Goal: Complete Application Form: Complete application form

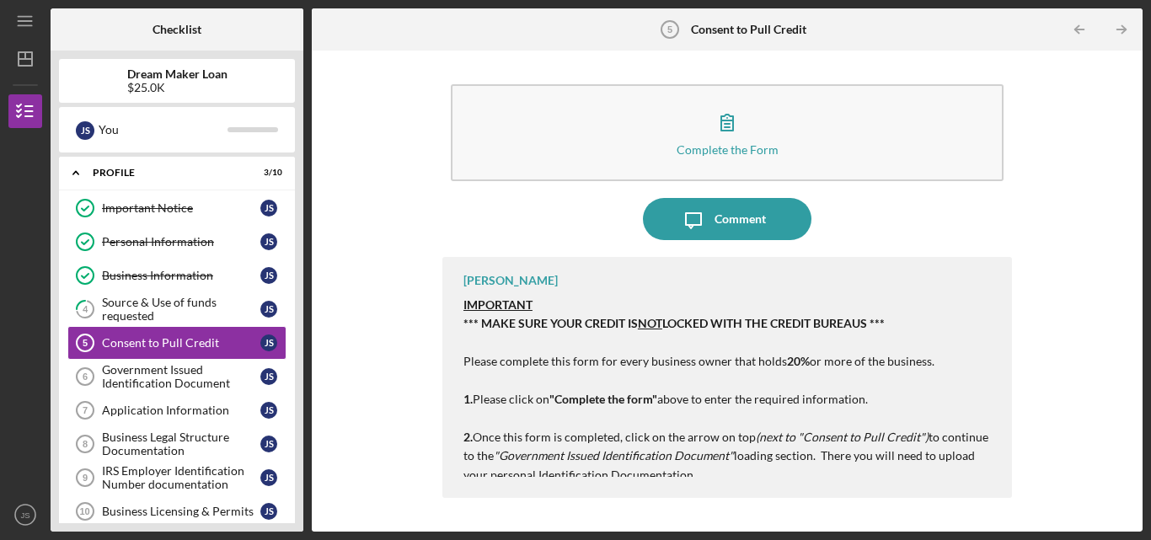
click at [885, 430] on em "(next to "Consent to Pull Credit")" at bounding box center [842, 437] width 173 height 14
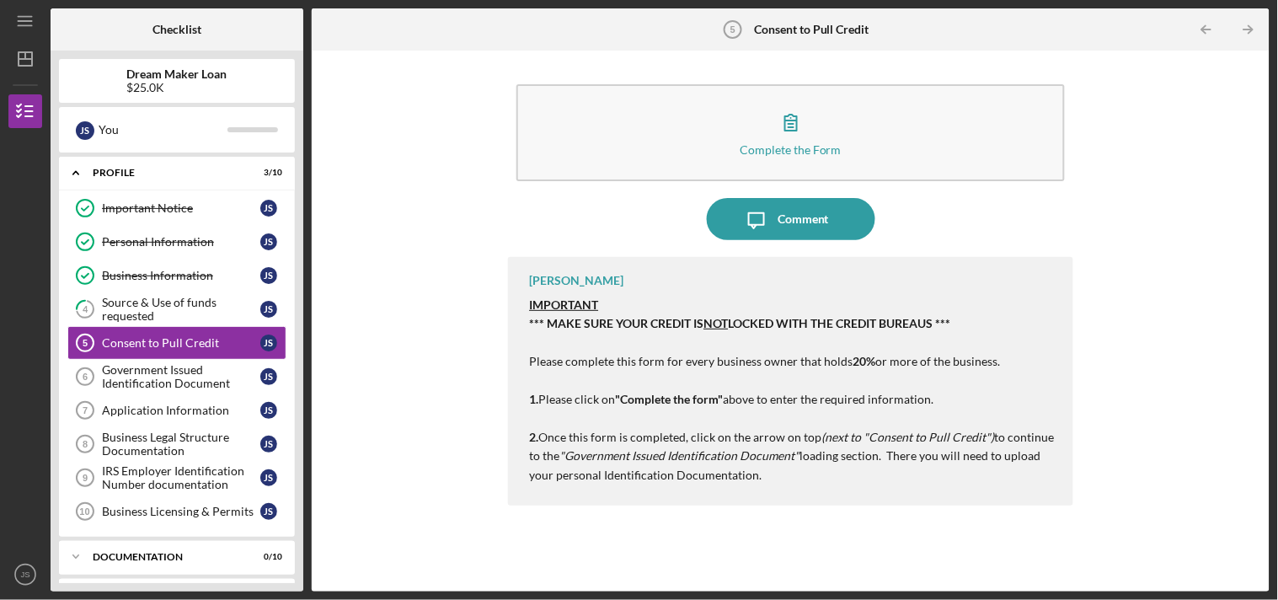
drag, startPoint x: 1012, startPoint y: 2, endPoint x: 752, endPoint y: 428, distance: 499.5
click at [752, 428] on p "1. Please click on "Complete the form" above to enter the required information.…" at bounding box center [792, 428] width 527 height 113
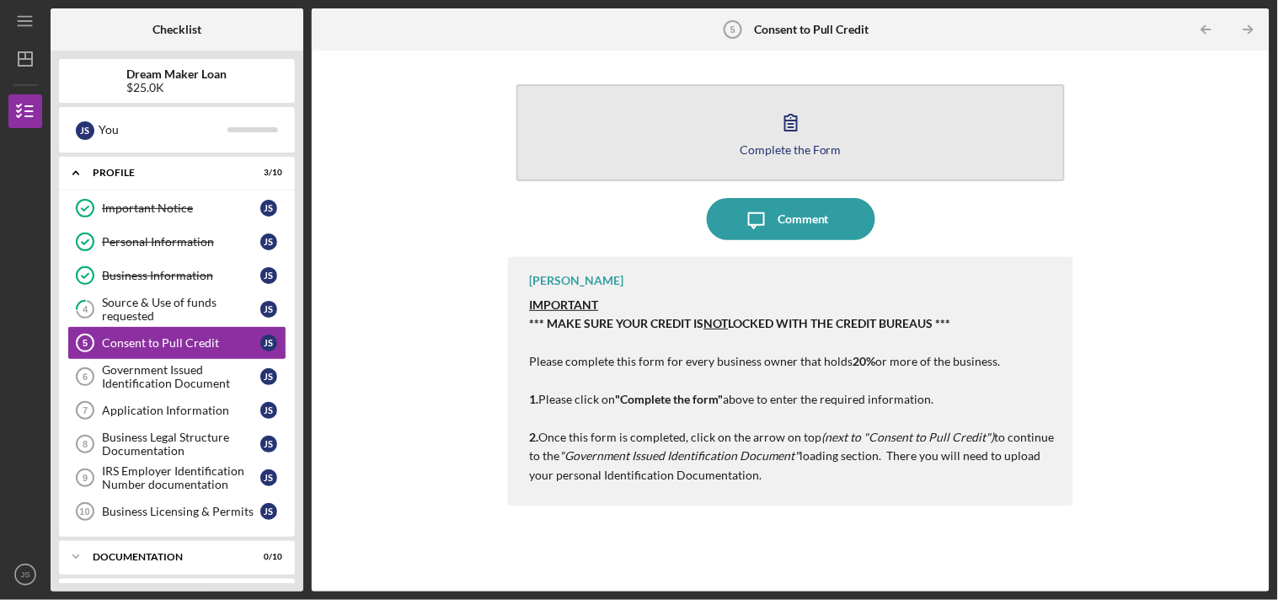
click at [848, 144] on button "Complete the Form Form" at bounding box center [790, 132] width 548 height 97
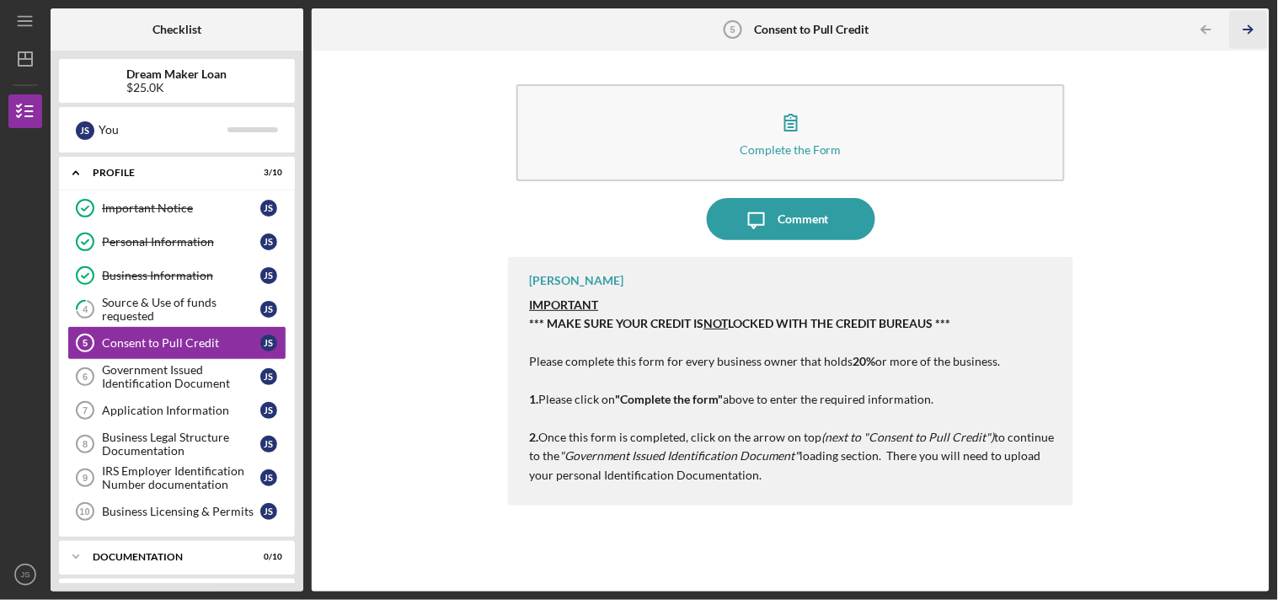
click at [1150, 27] on icon "Icon/Table Pagination Arrow" at bounding box center [1249, 30] width 38 height 38
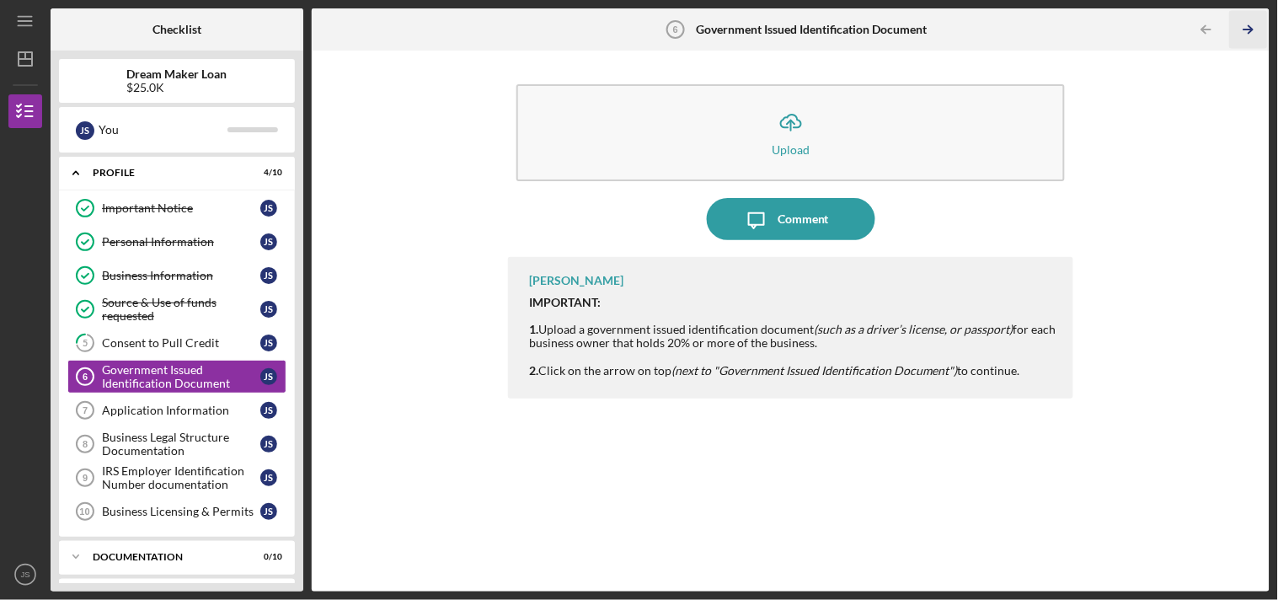
click at [1150, 27] on icon "Icon/Table Pagination Arrow" at bounding box center [1249, 30] width 38 height 38
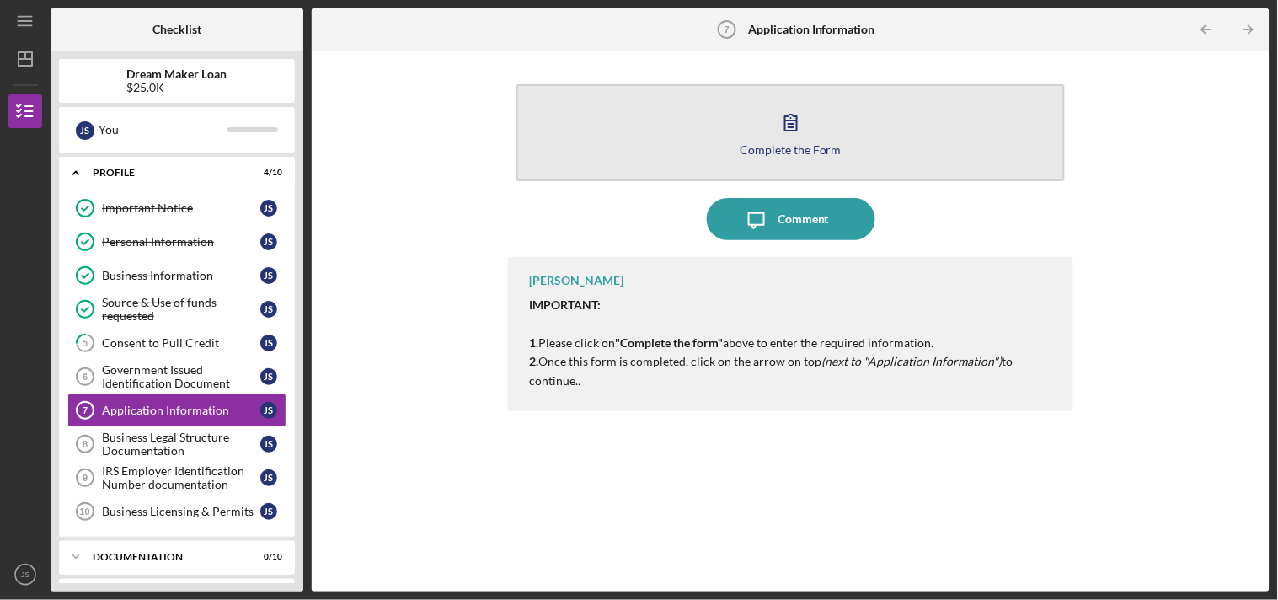
click at [868, 128] on button "Complete the Form Form" at bounding box center [790, 132] width 548 height 97
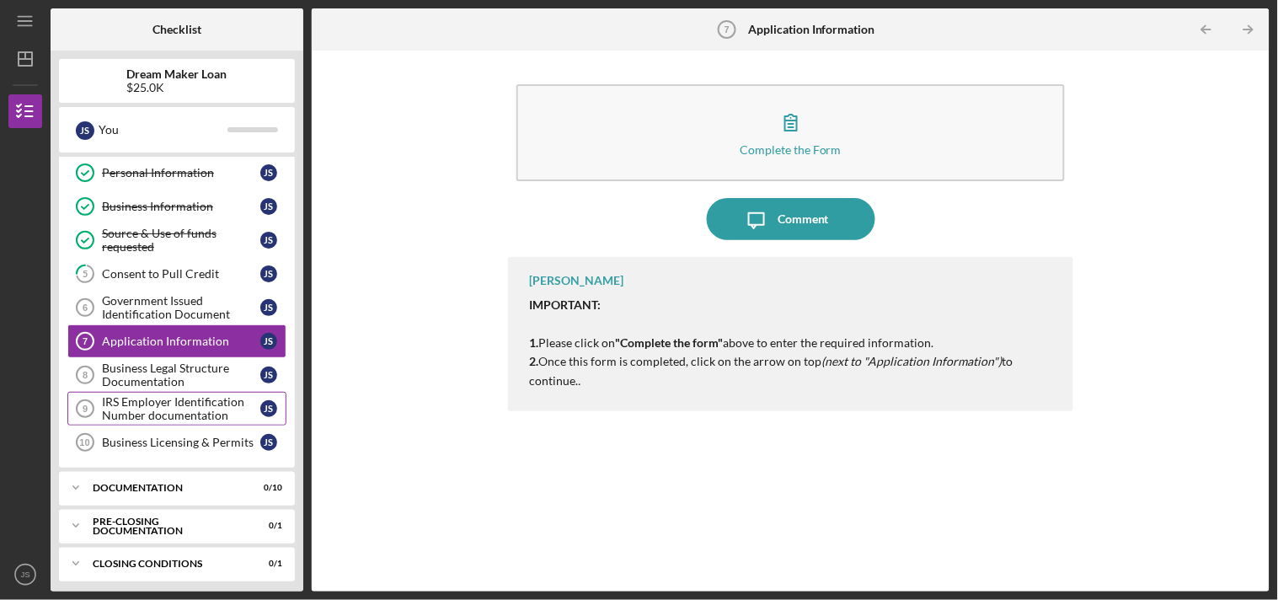
scroll to position [78, 0]
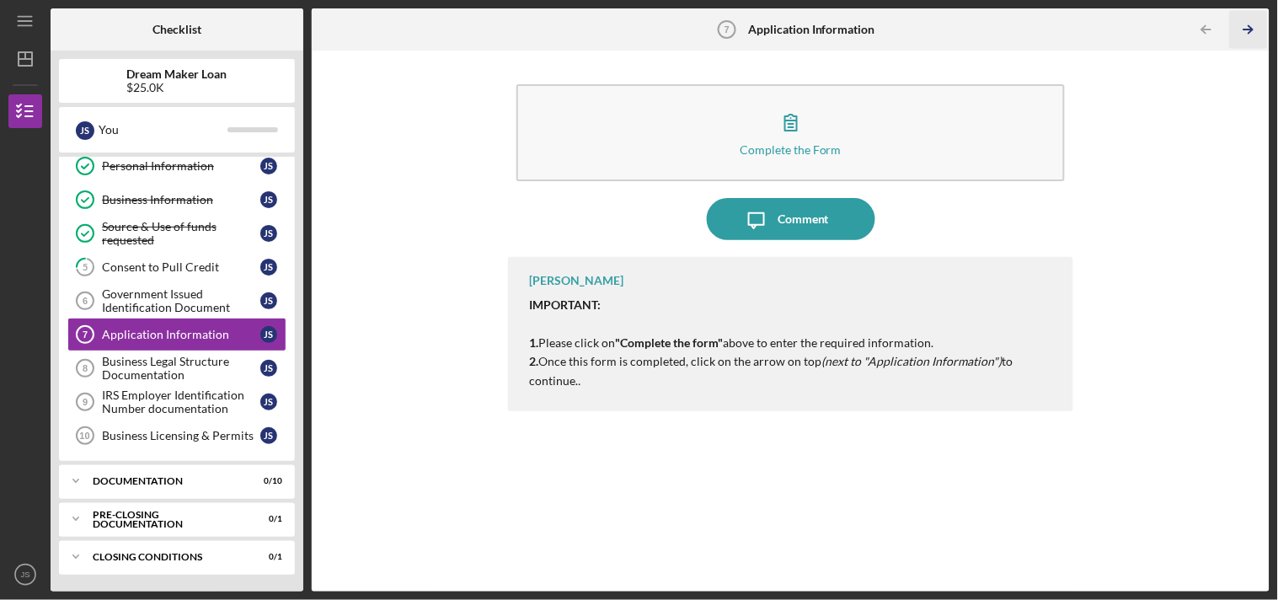
click at [1150, 29] on line "button" at bounding box center [1248, 29] width 8 height 0
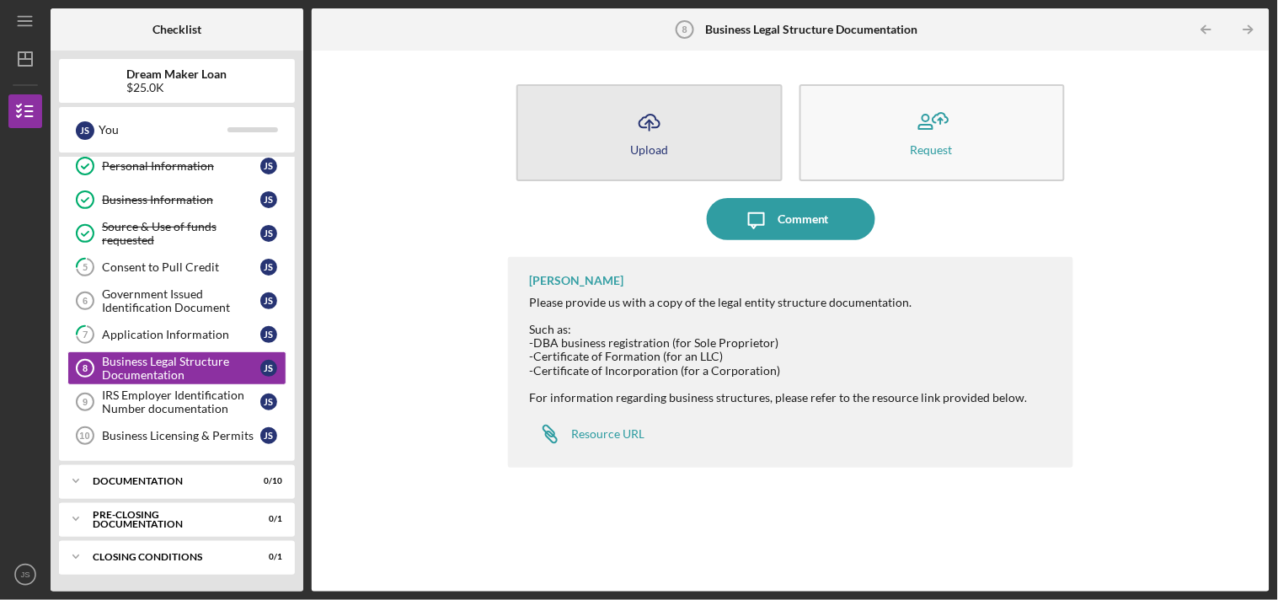
click at [658, 130] on icon "Icon/Upload" at bounding box center [650, 122] width 42 height 42
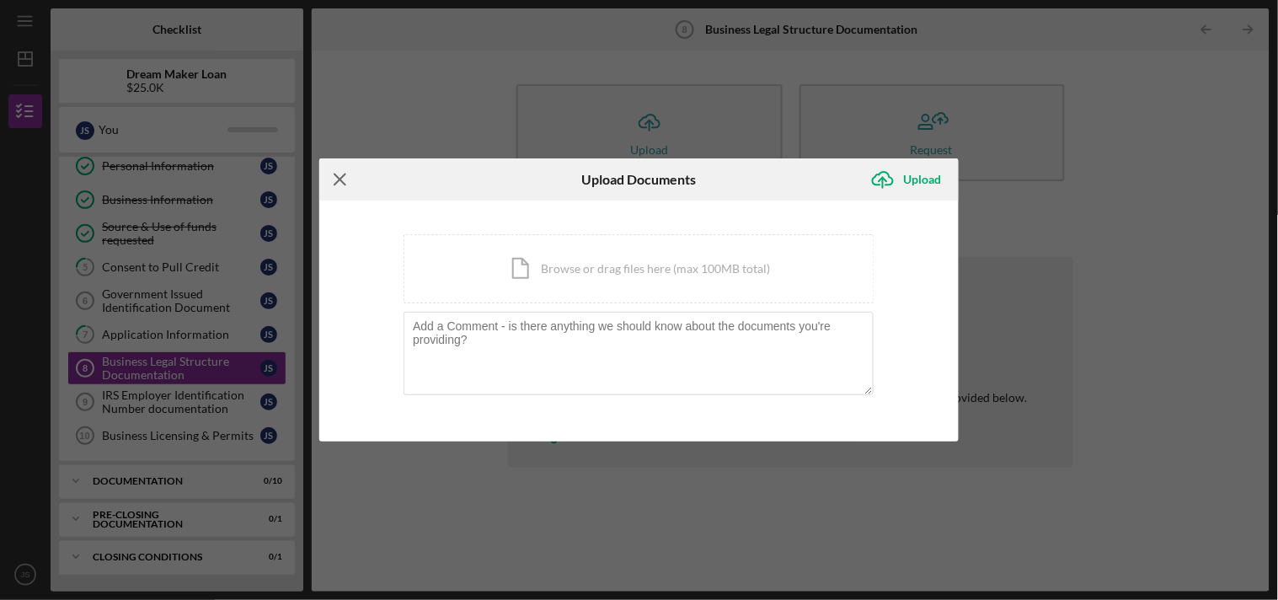
click at [341, 178] on line at bounding box center [339, 179] width 11 height 11
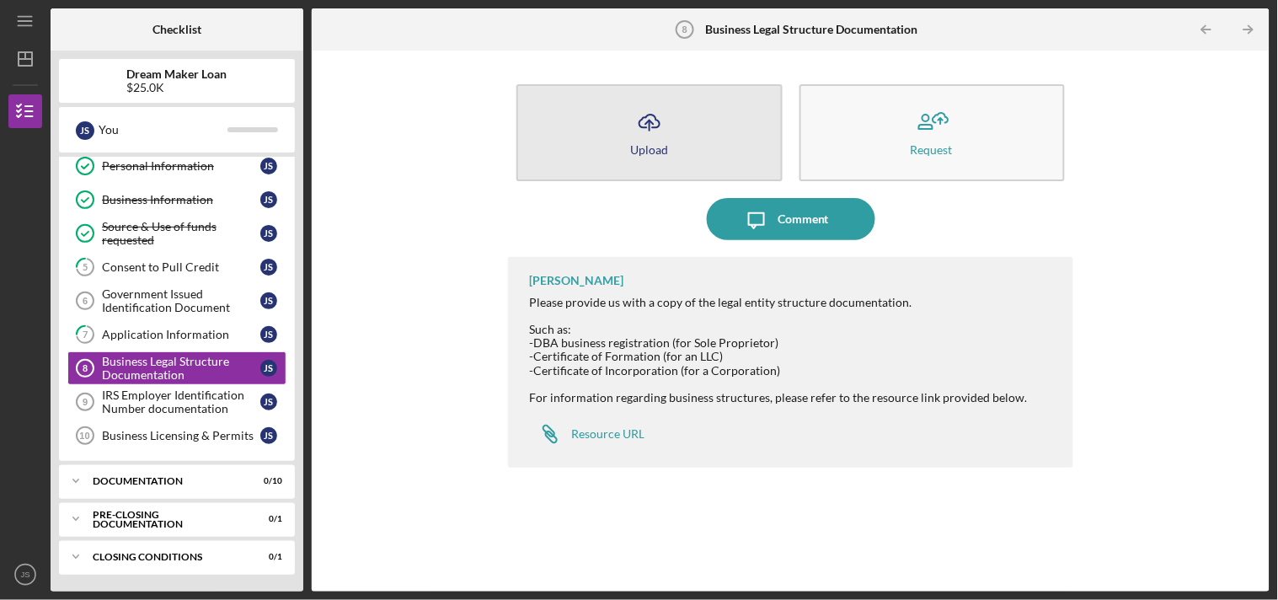
click at [630, 132] on icon "Icon/Upload" at bounding box center [650, 122] width 42 height 42
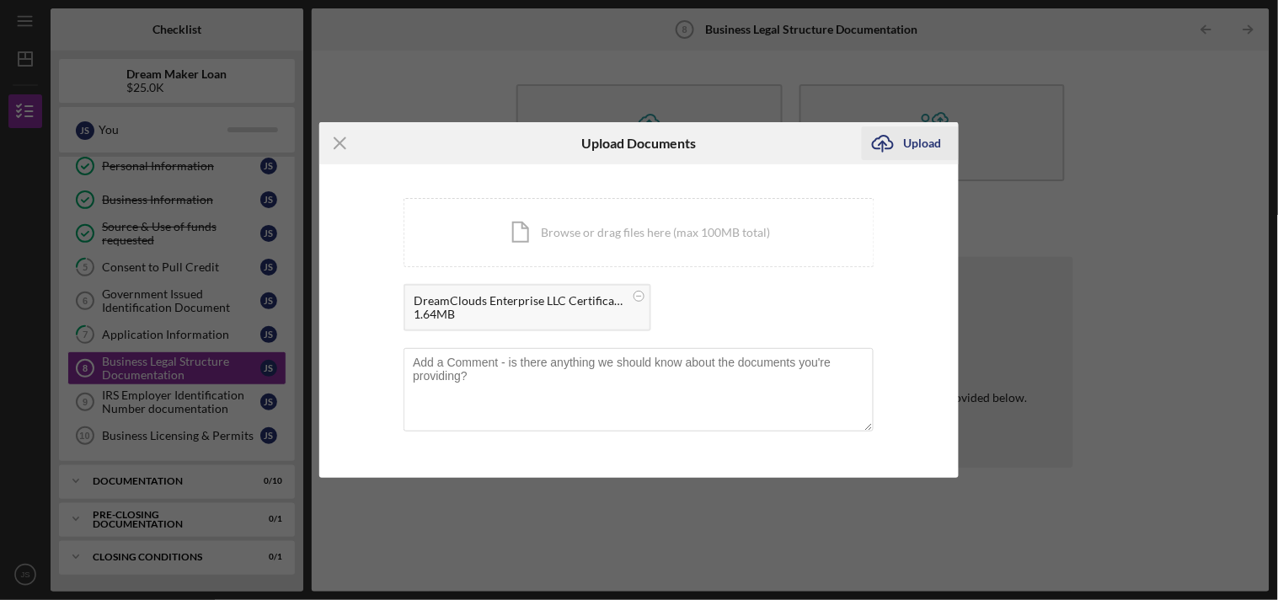
click at [896, 133] on icon "Icon/Upload" at bounding box center [883, 143] width 42 height 42
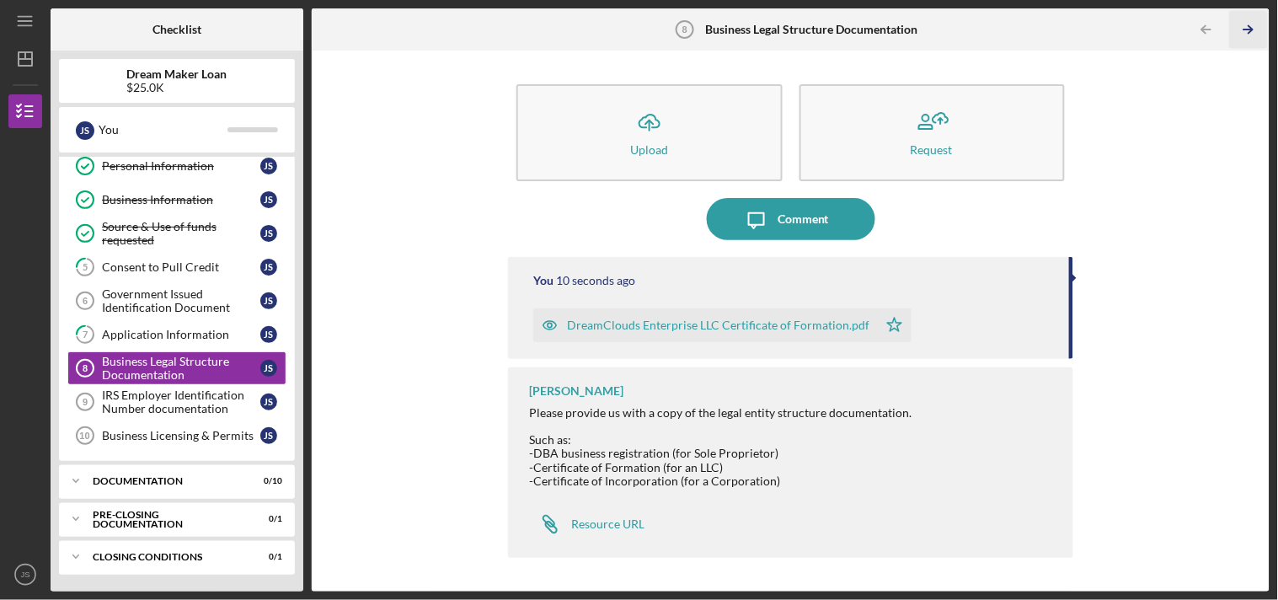
click at [1150, 29] on line "button" at bounding box center [1248, 29] width 8 height 0
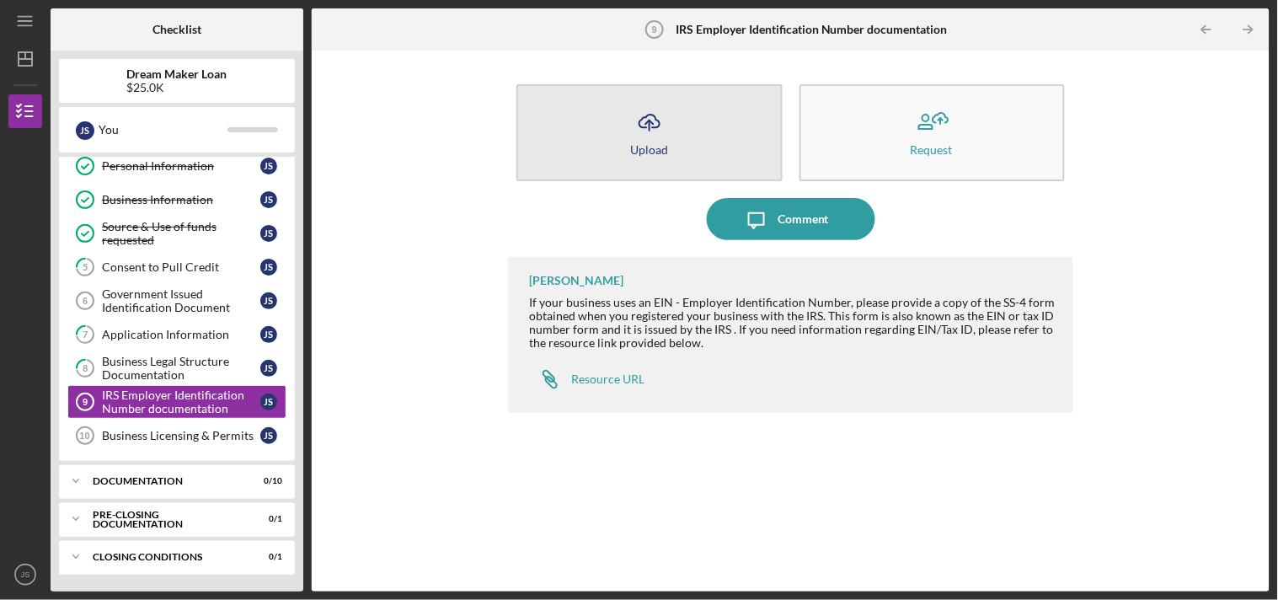
click at [687, 147] on button "Icon/Upload Upload" at bounding box center [648, 132] width 265 height 97
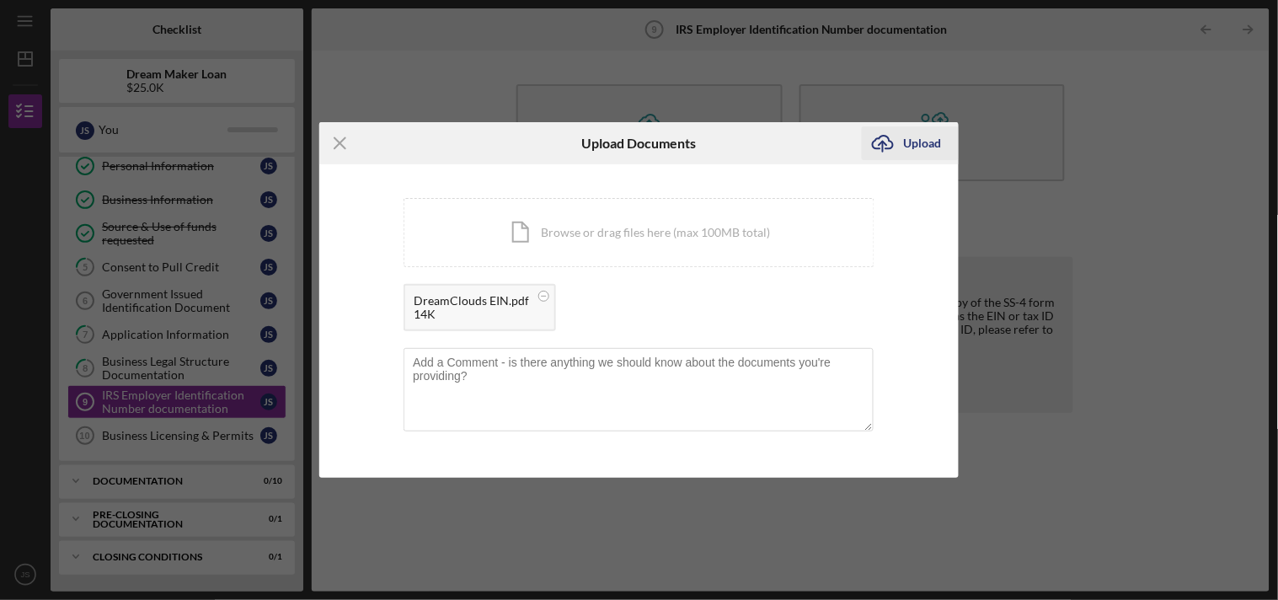
click at [898, 142] on icon "Icon/Upload" at bounding box center [883, 143] width 42 height 42
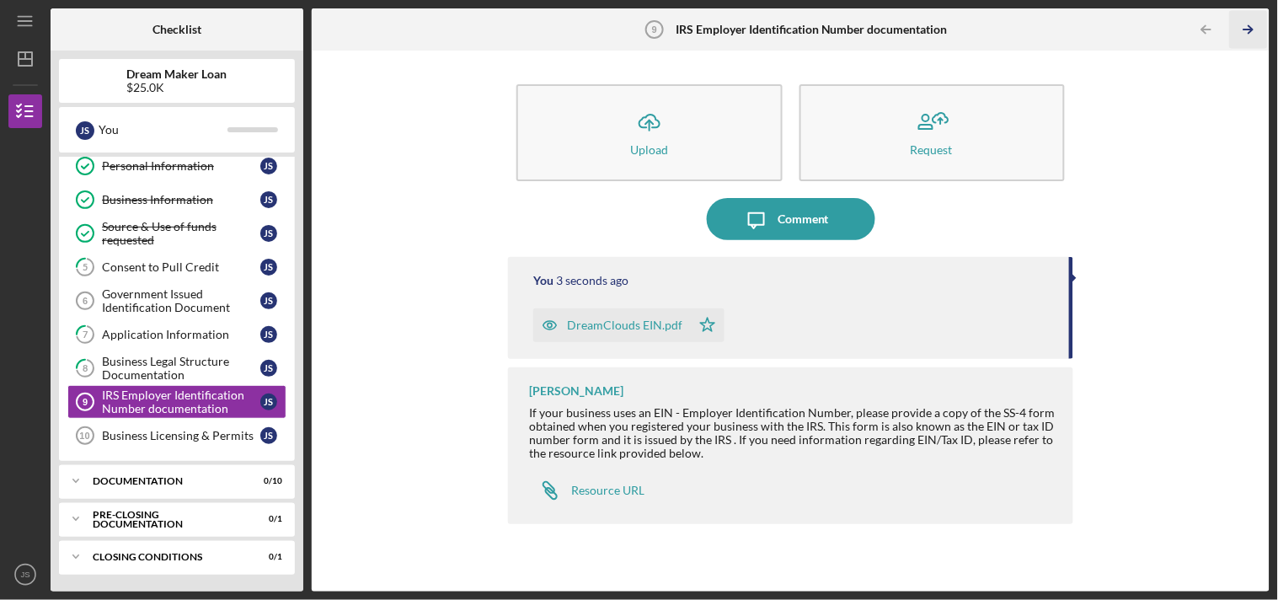
click at [1150, 22] on icon "Icon/Table Pagination Arrow" at bounding box center [1249, 30] width 38 height 38
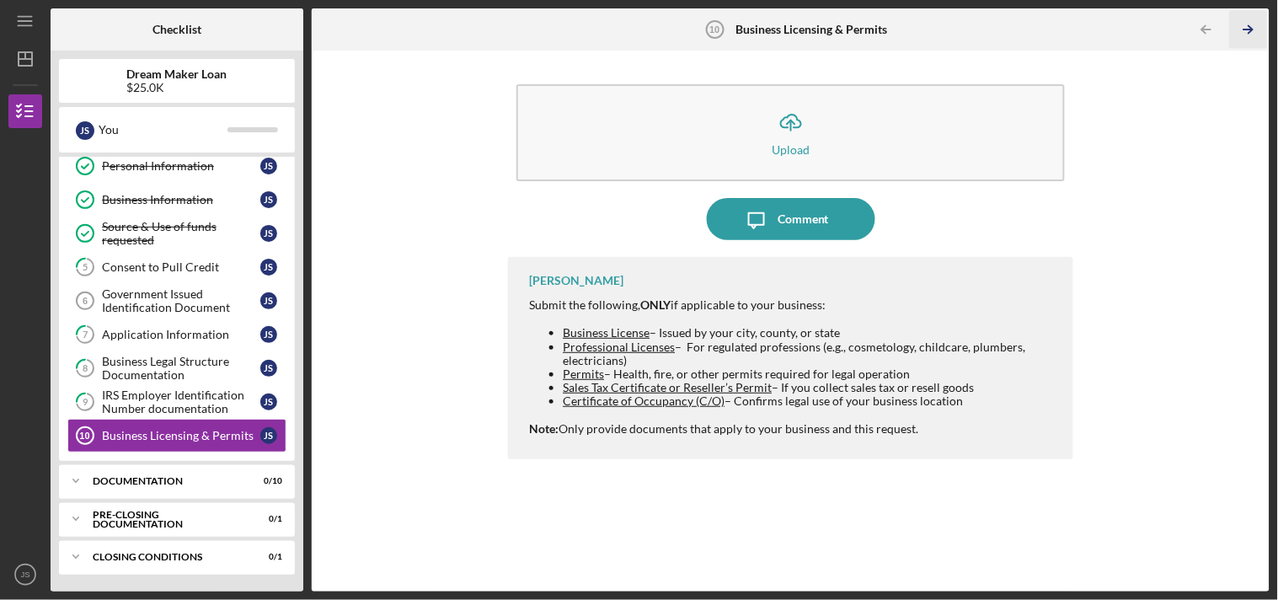
click at [1150, 26] on icon "Icon/Table Pagination Arrow" at bounding box center [1249, 30] width 38 height 38
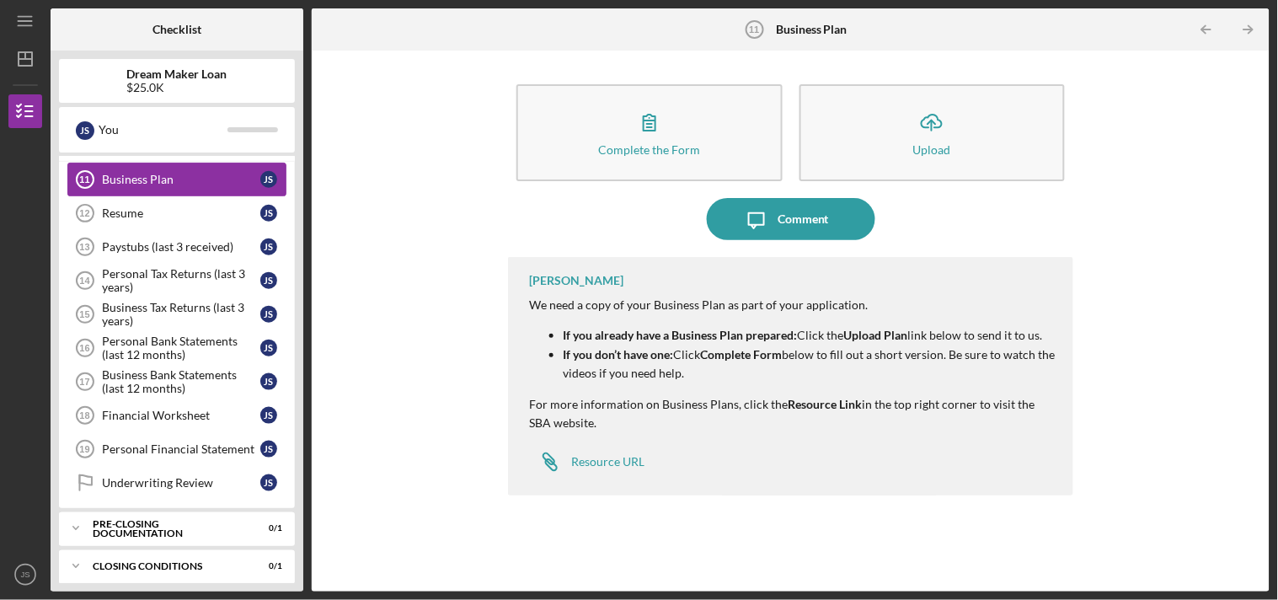
scroll to position [421, 0]
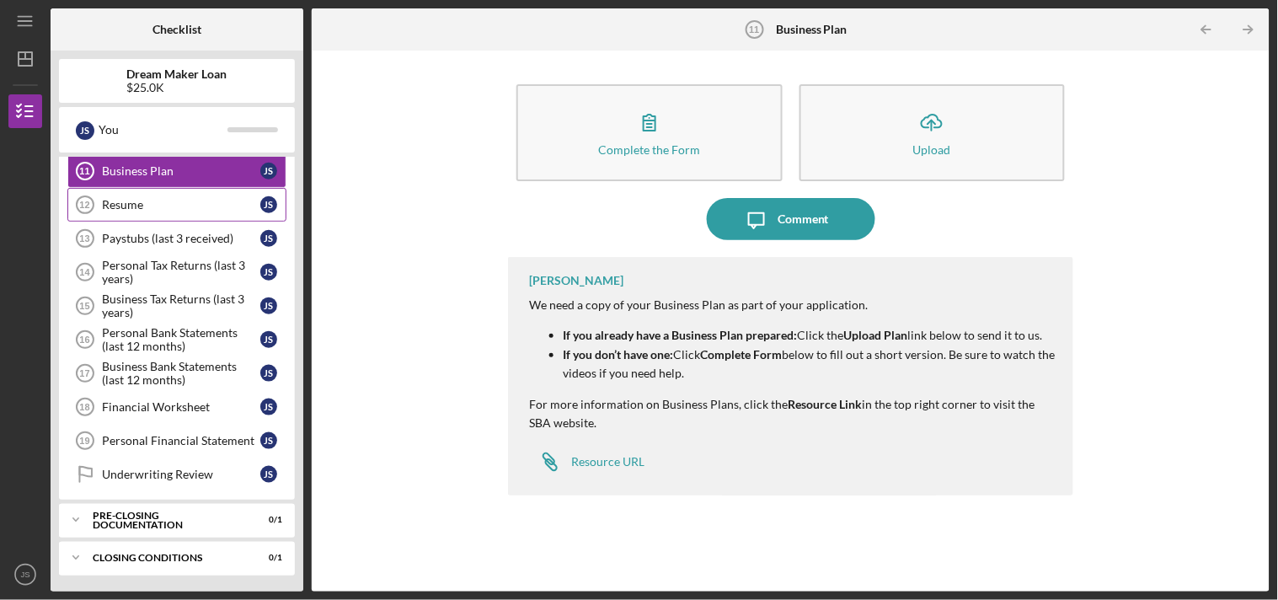
click at [180, 198] on link "Resume 12 Resume J S" at bounding box center [176, 205] width 219 height 34
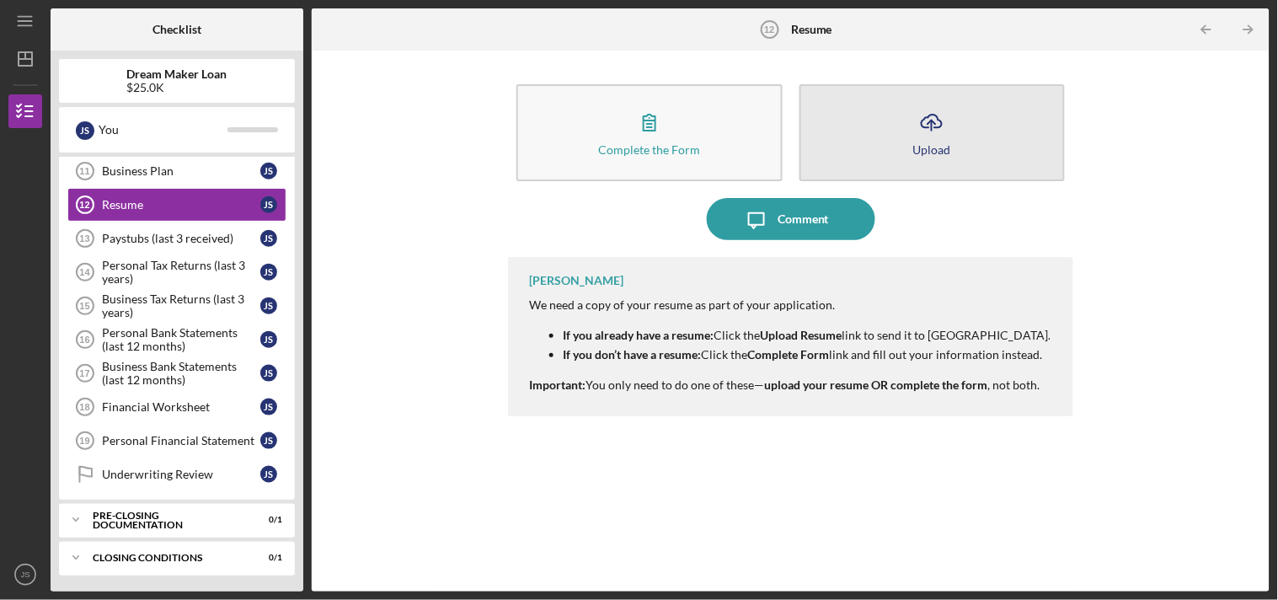
click at [918, 138] on icon "Icon/Upload" at bounding box center [932, 122] width 42 height 42
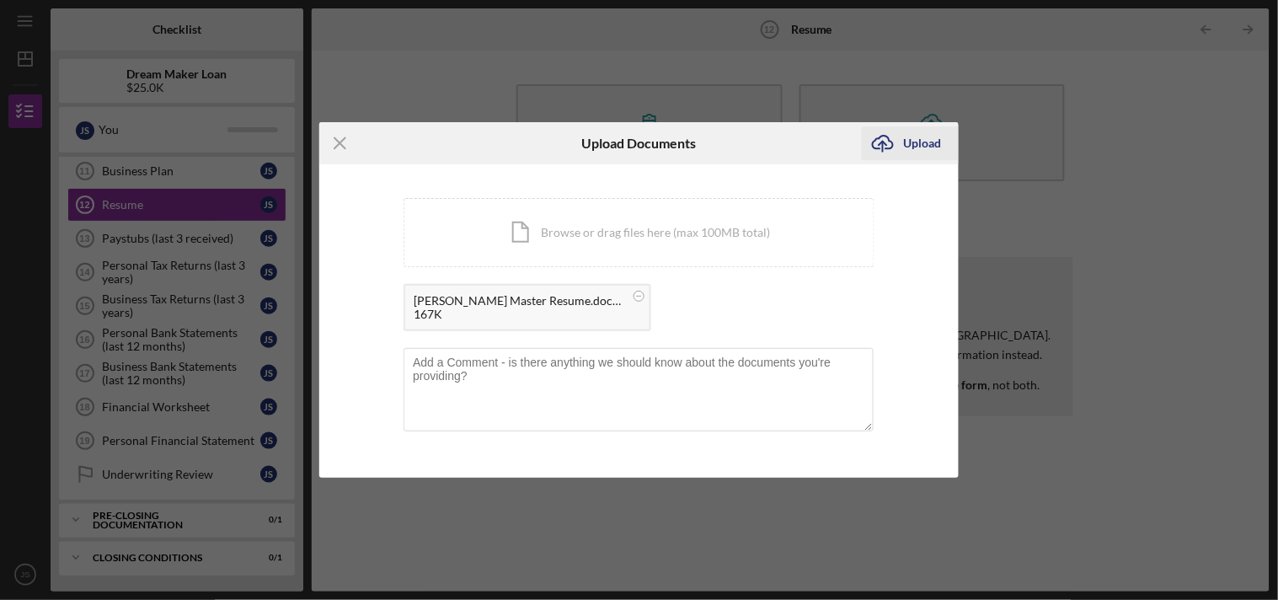
click at [905, 146] on div "Upload" at bounding box center [923, 143] width 38 height 34
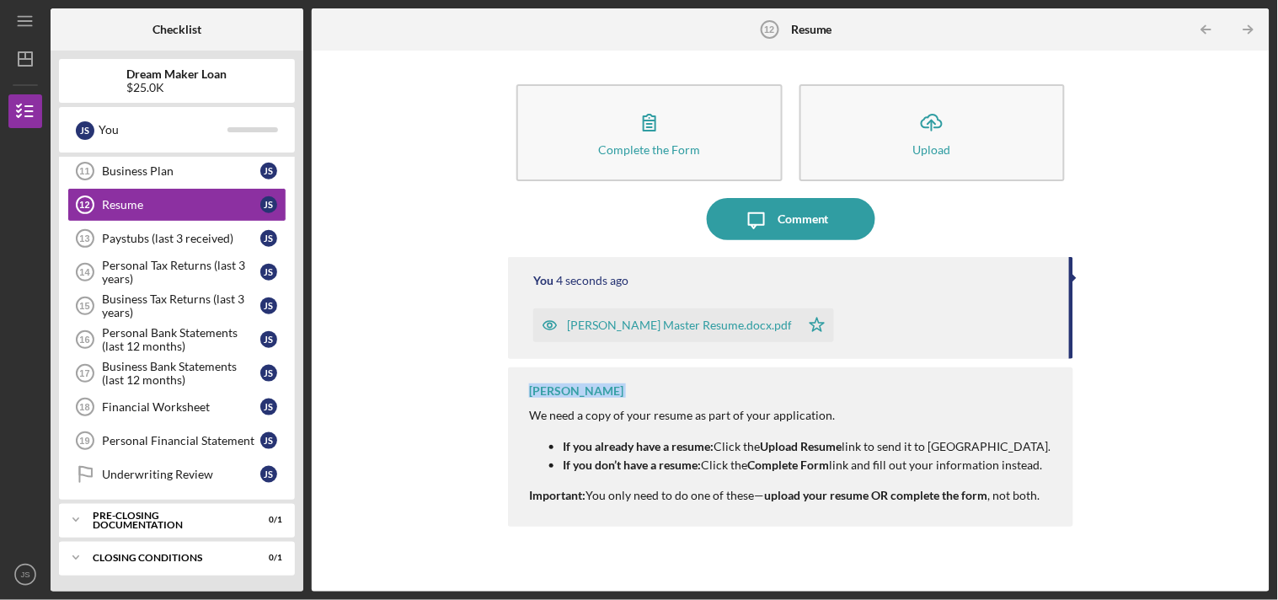
drag, startPoint x: 431, startPoint y: 403, endPoint x: 431, endPoint y: 381, distance: 21.9
click at [431, 381] on div "Complete the Form Form Icon/Upload Upload Icon/Message Comment You 4 seconds ag…" at bounding box center [790, 321] width 941 height 524
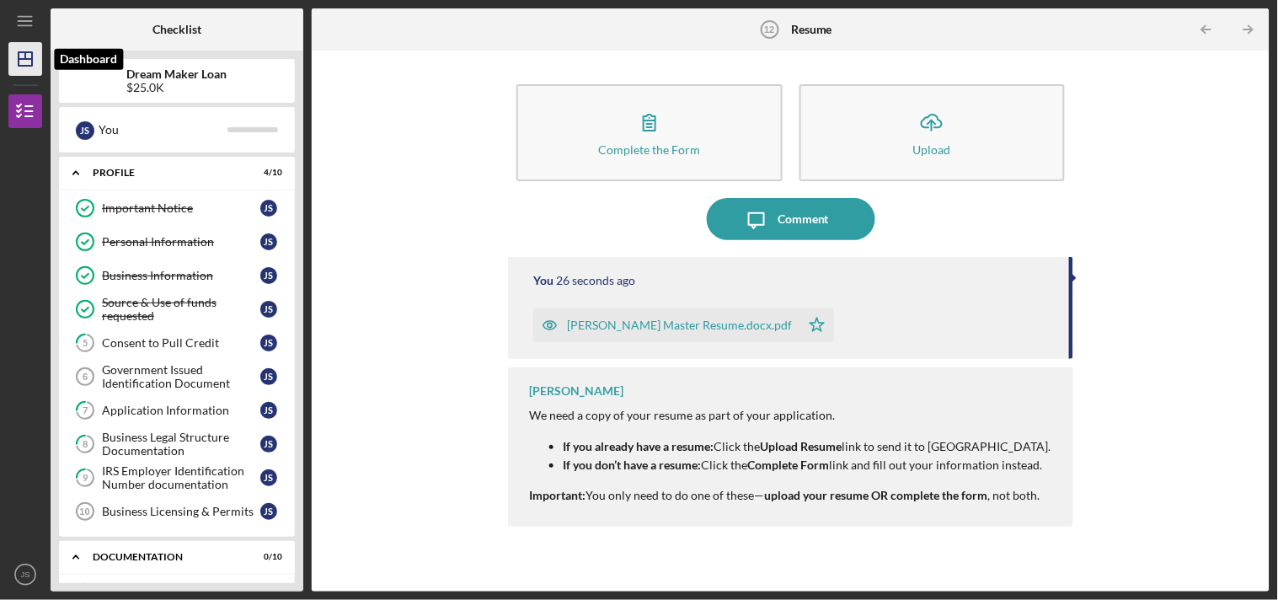
click at [29, 55] on icon "Icon/Dashboard" at bounding box center [25, 59] width 42 height 42
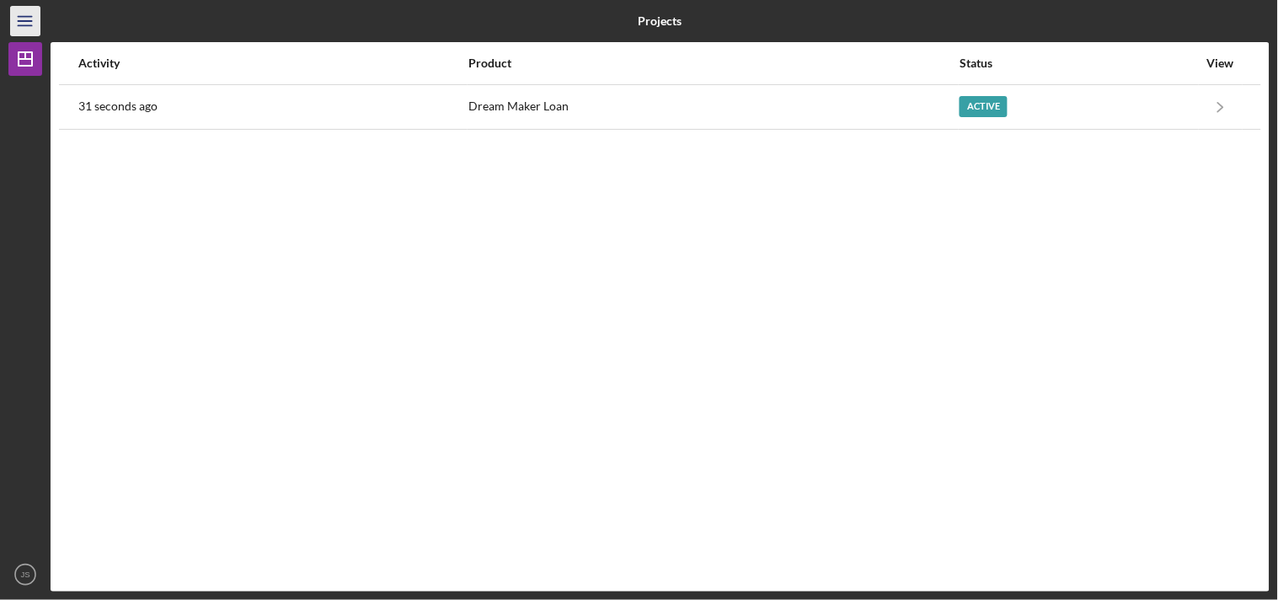
click at [30, 18] on icon "Icon/Menu" at bounding box center [26, 22] width 38 height 38
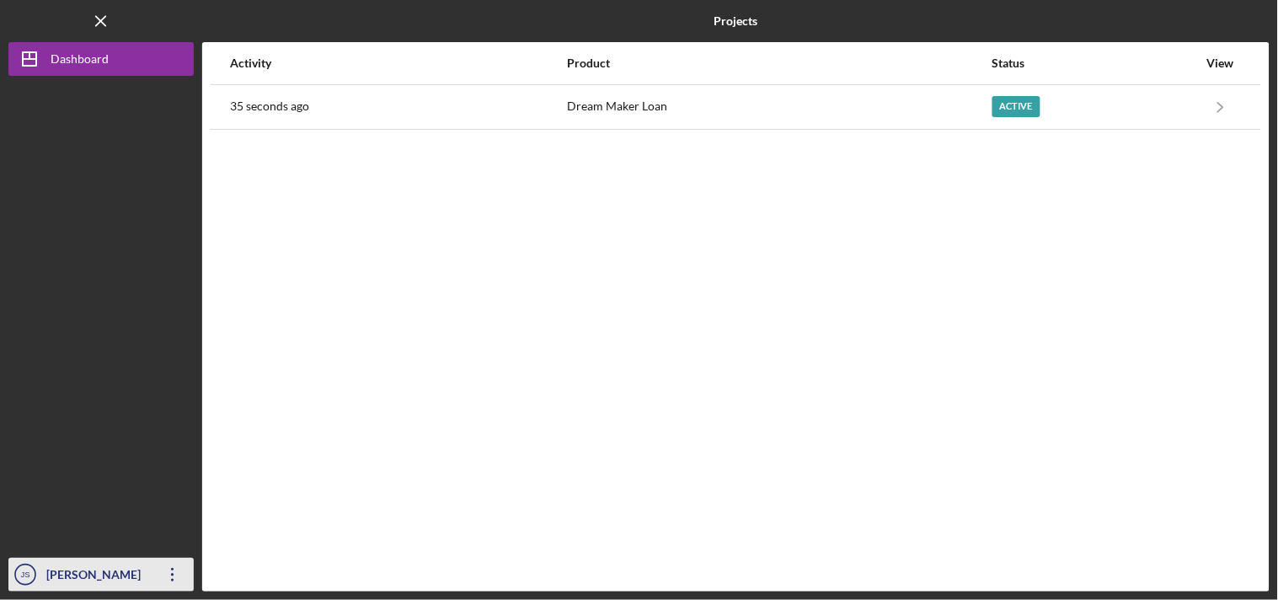
click at [175, 539] on icon "Icon/Overflow" at bounding box center [173, 575] width 42 height 42
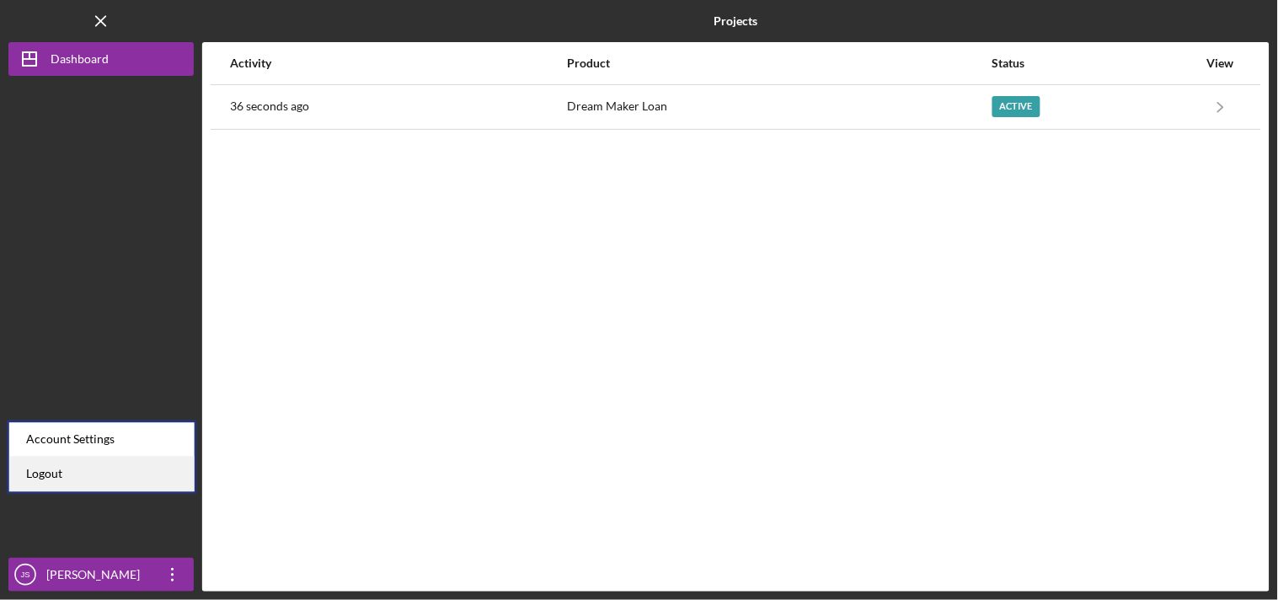
click at [139, 481] on link "Logout" at bounding box center [101, 474] width 185 height 35
